Goal: Task Accomplishment & Management: Use online tool/utility

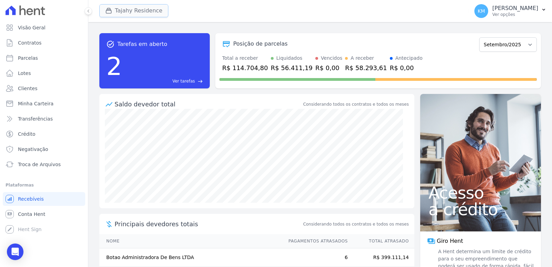
click at [126, 9] on button "Tajahy Residence" at bounding box center [133, 10] width 69 height 13
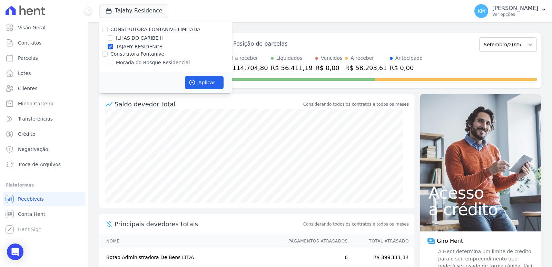
click at [113, 36] on div "ILHAS DO CARIBE II" at bounding box center [165, 37] width 132 height 7
click at [111, 38] on input "ILHAS DO CARIBE II" at bounding box center [111, 38] width 6 height 6
checkbox input "true"
click at [109, 49] on input "TAJAHY RESIDENCE" at bounding box center [111, 47] width 6 height 6
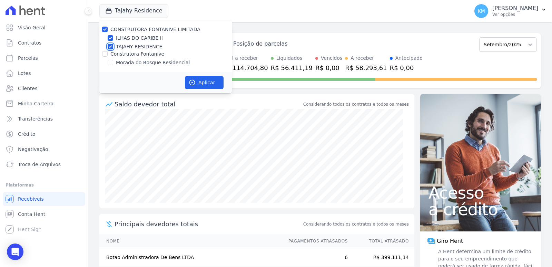
checkbox input "false"
click at [213, 82] on button "Aplicar" at bounding box center [204, 82] width 39 height 13
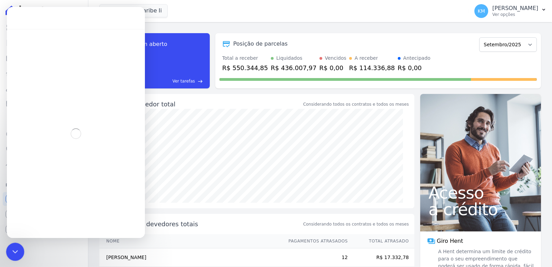
drag, startPoint x: 11, startPoint y: 252, endPoint x: 83, endPoint y: 246, distance: 72.7
click at [10, 252] on icon "Encerramento do Messenger da Intercom" at bounding box center [14, 250] width 8 height 8
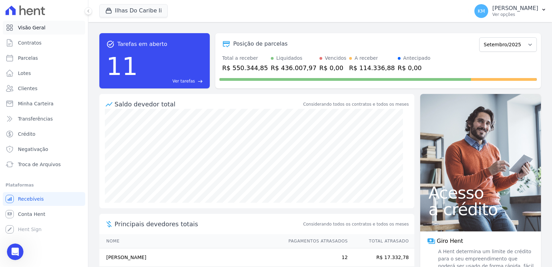
scroll to position [2713, 0]
click at [36, 56] on span "Parcelas" at bounding box center [28, 57] width 20 height 7
select select
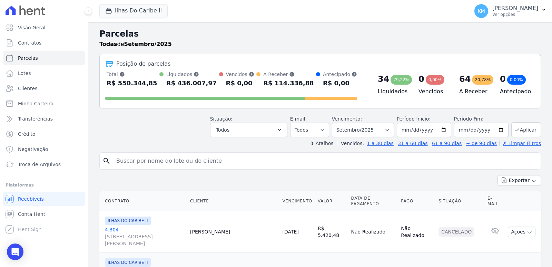
click at [147, 166] on input "search" at bounding box center [324, 161] width 425 height 14
type input "[PERSON_NAME]"
select select
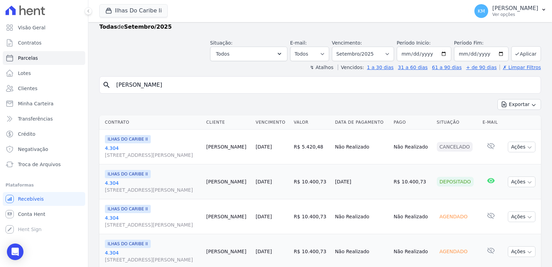
scroll to position [34, 0]
